Goal: Information Seeking & Learning: Understand process/instructions

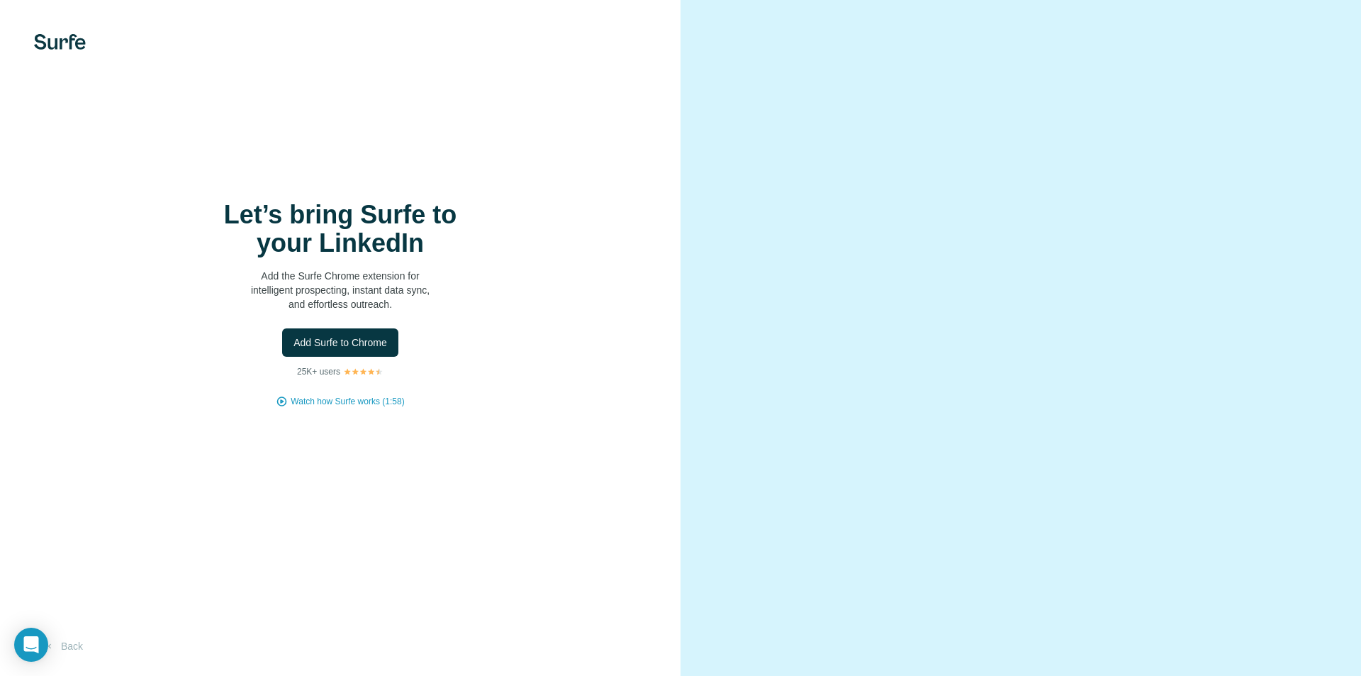
click at [660, 335] on div "Let’s bring Surfe to your LinkedIn Add the Surfe Chrome extension for intellige…" at bounding box center [340, 338] width 681 height 676
click at [62, 42] on img at bounding box center [60, 42] width 52 height 16
click at [344, 403] on span "Watch how Surfe works (1:58)" at bounding box center [347, 401] width 113 height 13
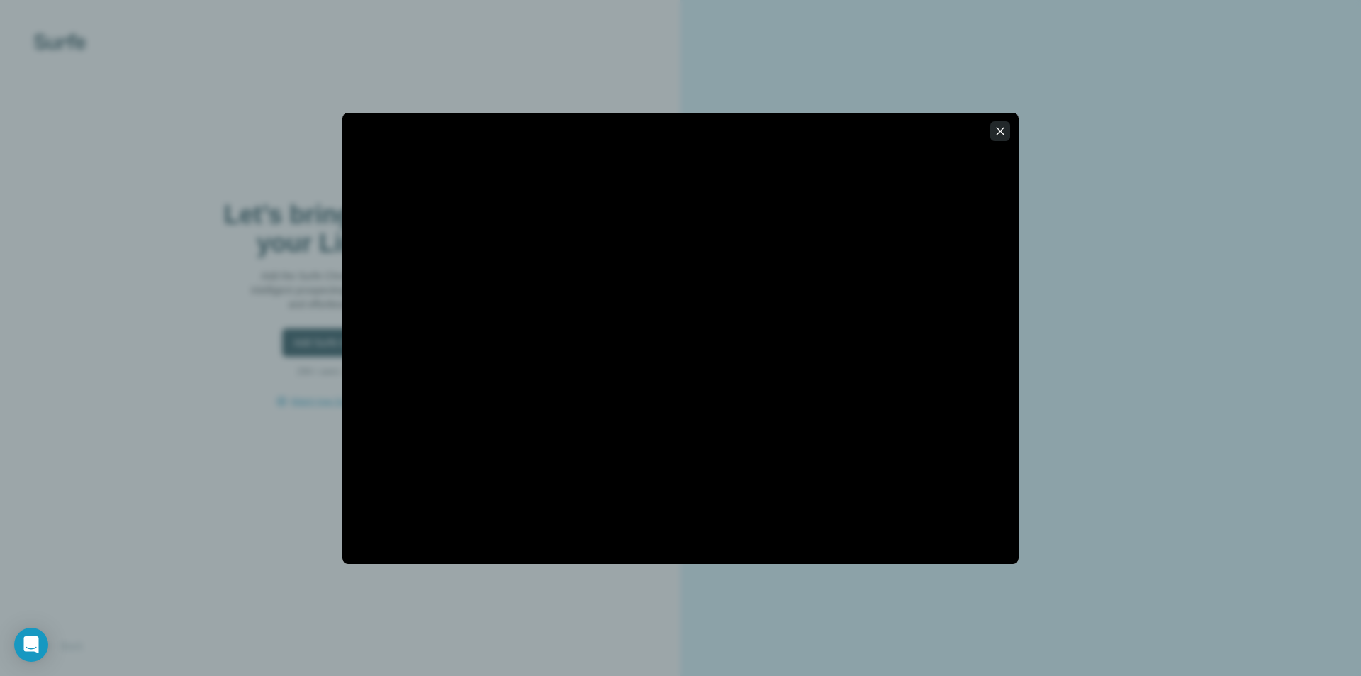
click at [996, 132] on icon "button" at bounding box center [1000, 131] width 14 height 14
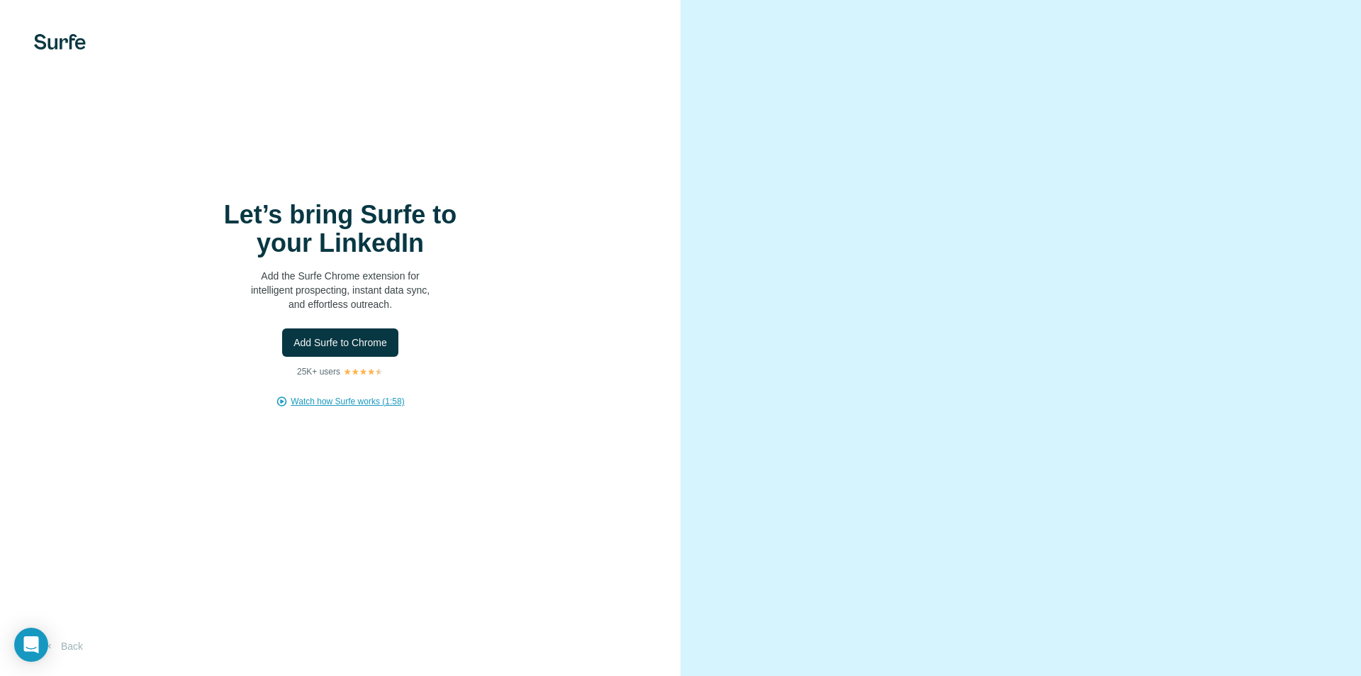
click at [518, 459] on div "Let’s bring Surfe to your LinkedIn Add the Surfe Chrome extension for intellige…" at bounding box center [340, 338] width 681 height 676
click at [550, 308] on div "Let’s bring Surfe to your LinkedIn Add the Surfe Chrome extension for intellige…" at bounding box center [340, 304] width 624 height 207
click at [359, 52] on div "Let’s bring Surfe to your LinkedIn Add the Surfe Chrome extension for intellige…" at bounding box center [340, 338] width 681 height 676
